Goal: Transaction & Acquisition: Purchase product/service

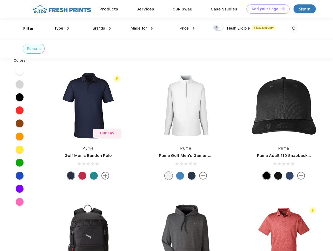
scroll to position [0, 0]
click at [266, 9] on link "Add your Logo Design Tool" at bounding box center [267, 8] width 43 height 9
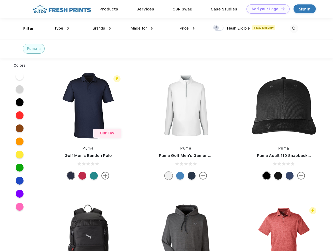
click at [0, 0] on div "Design Tool" at bounding box center [0, 0] width 0 height 0
click at [280, 9] on link "Add your Logo Design Tool" at bounding box center [267, 8] width 43 height 9
click at [25, 28] on div "Filter" at bounding box center [28, 29] width 11 height 6
click at [62, 28] on span "Type" at bounding box center [58, 28] width 9 height 5
click at [102, 28] on span "Brands" at bounding box center [99, 28] width 13 height 5
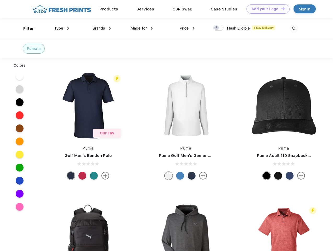
click at [142, 28] on span "Made for" at bounding box center [138, 28] width 16 height 5
click at [187, 28] on span "Price" at bounding box center [184, 28] width 9 height 5
click at [218, 28] on div at bounding box center [218, 28] width 10 height 6
click at [217, 28] on input "checkbox" at bounding box center [214, 26] width 3 height 3
click at [294, 28] on img at bounding box center [294, 28] width 9 height 9
